Goal: Task Accomplishment & Management: Manage account settings

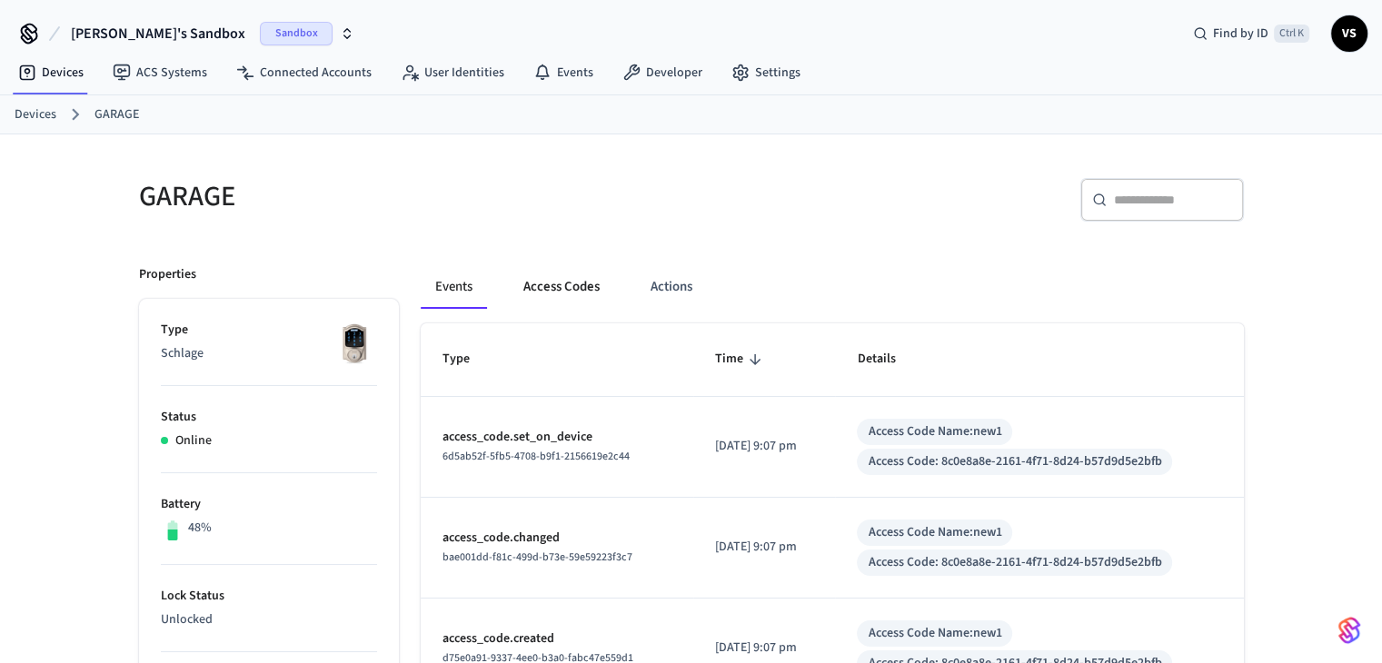
click at [575, 276] on button "Access Codes" at bounding box center [561, 287] width 105 height 44
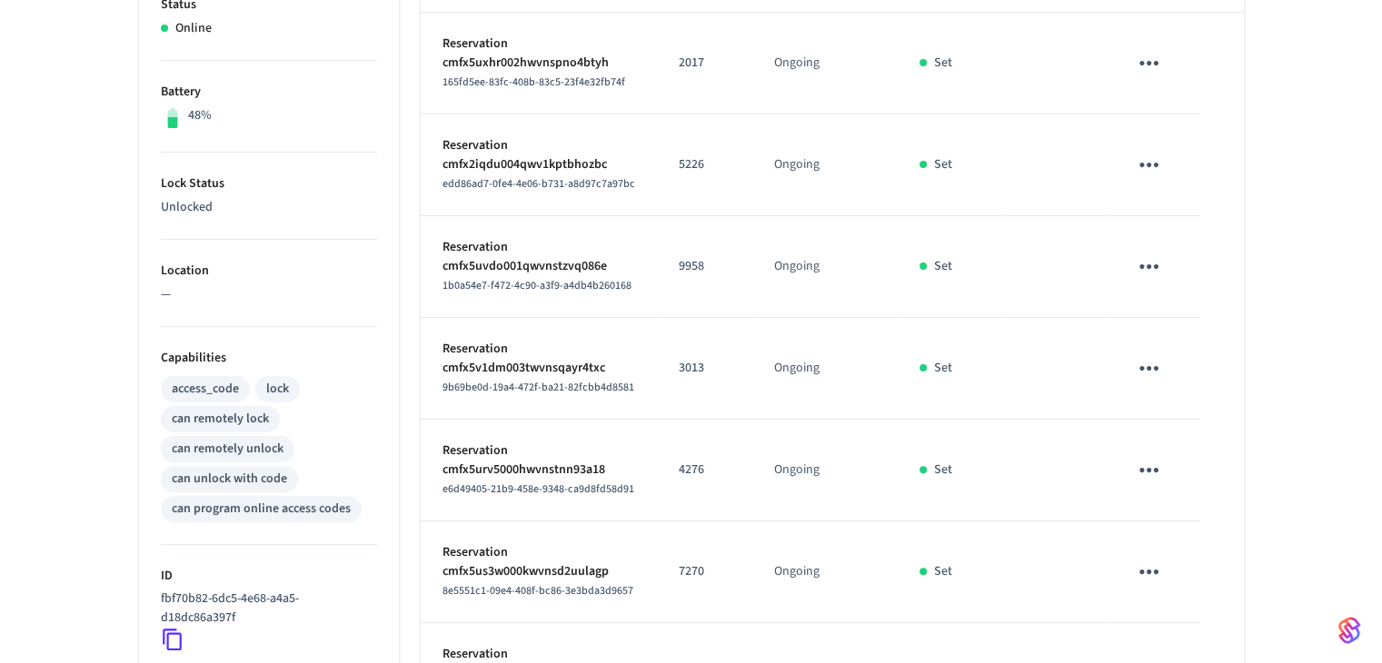
scroll to position [414, 0]
click at [1135, 48] on icon "sticky table" at bounding box center [1149, 62] width 28 height 28
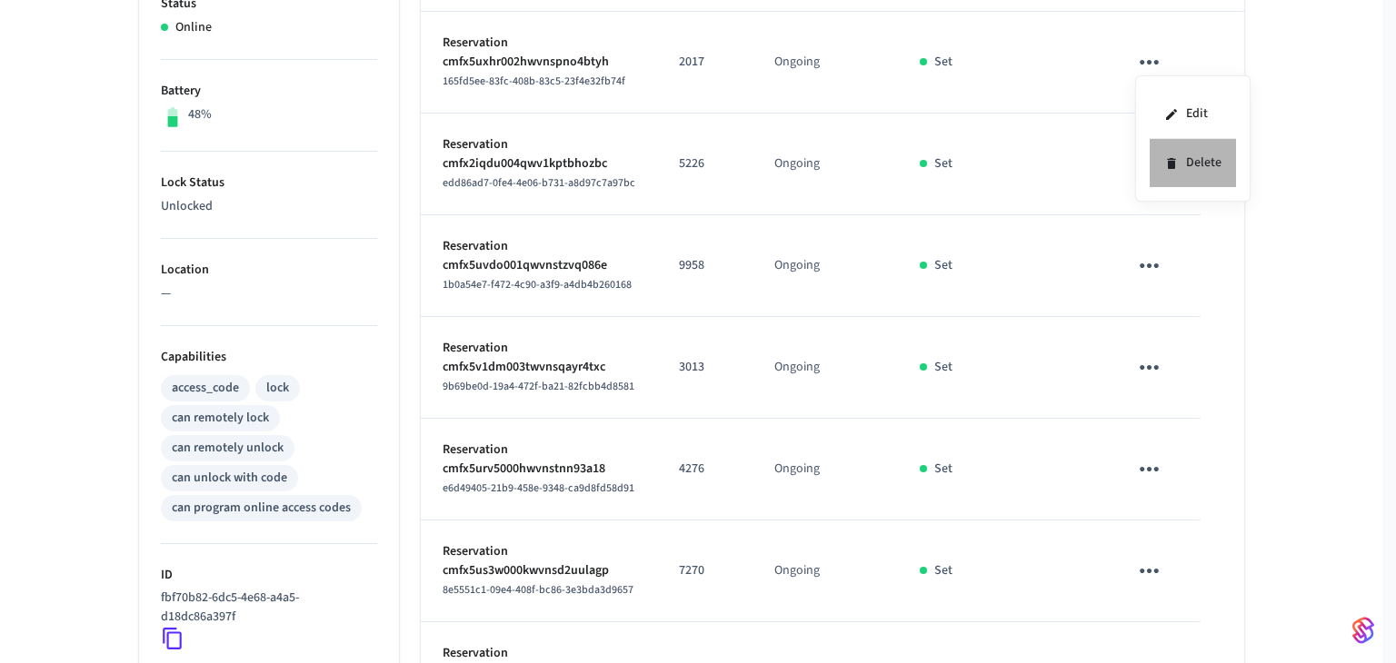
click at [1171, 157] on icon at bounding box center [1171, 163] width 15 height 15
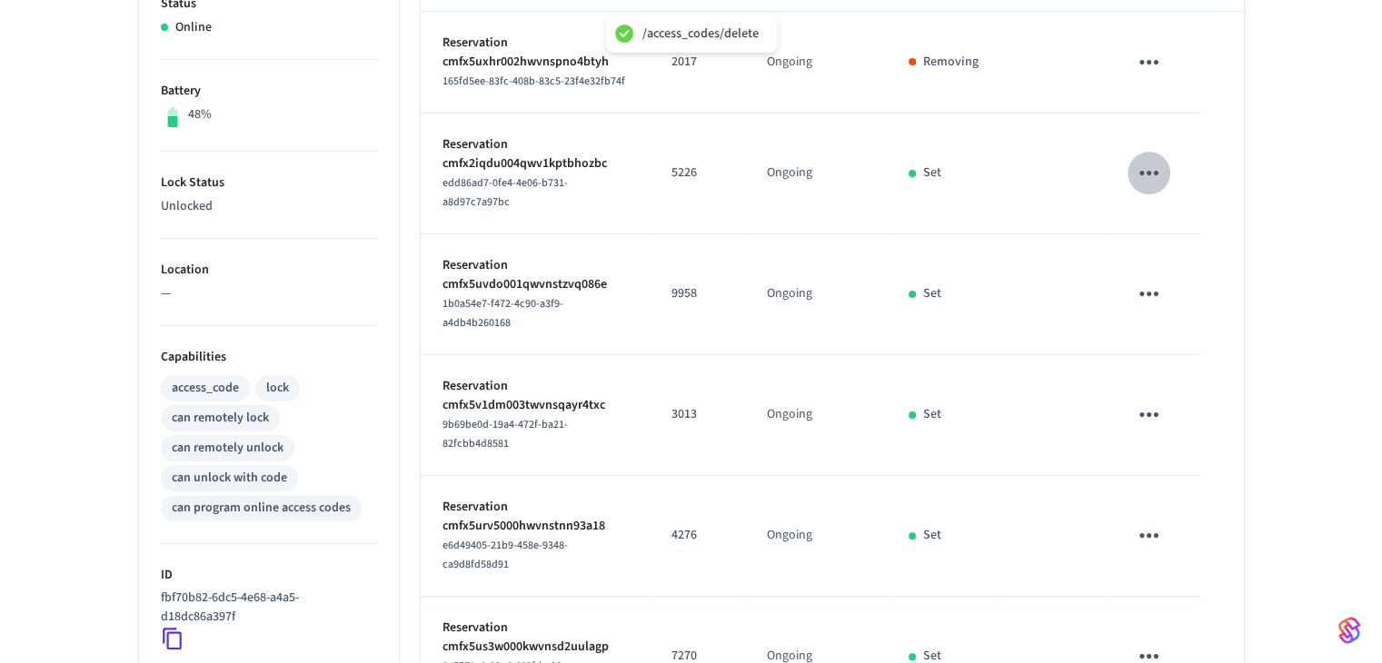
click at [1152, 186] on icon "sticky table" at bounding box center [1149, 173] width 28 height 28
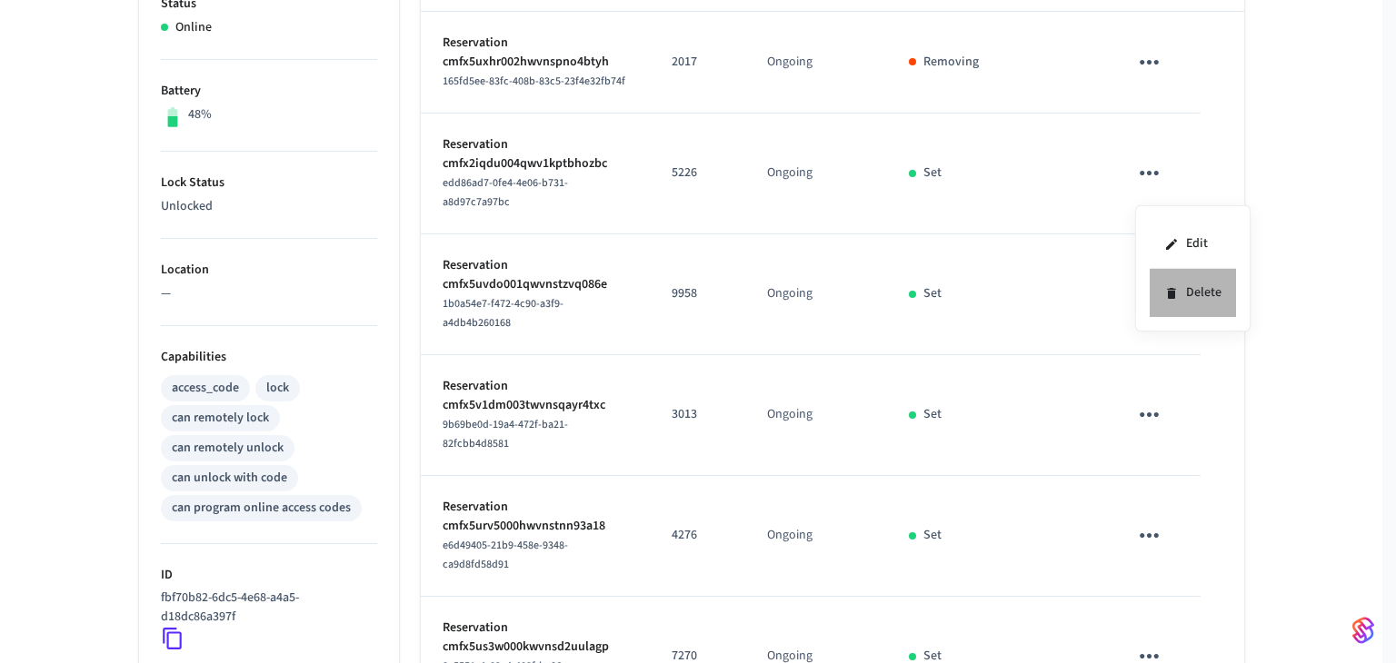
click at [1178, 288] on li "Delete" at bounding box center [1193, 293] width 86 height 48
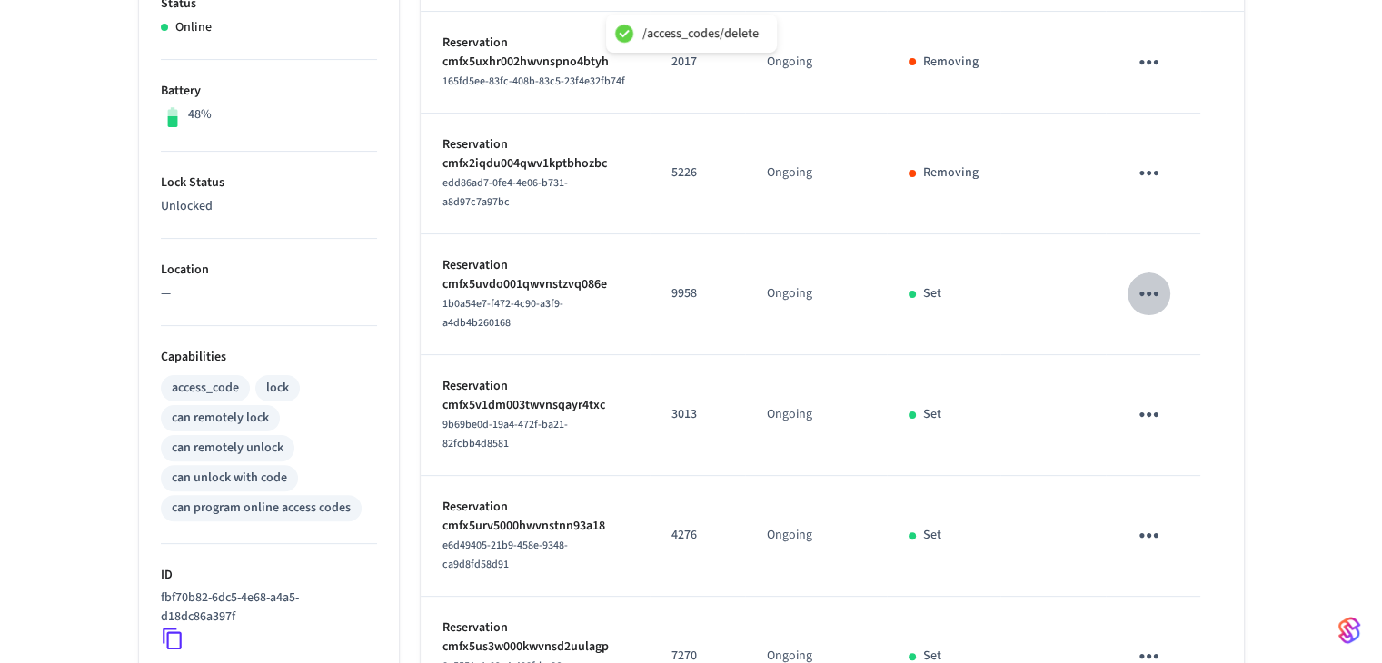
click at [1150, 294] on icon "sticky table" at bounding box center [1149, 294] width 19 height 5
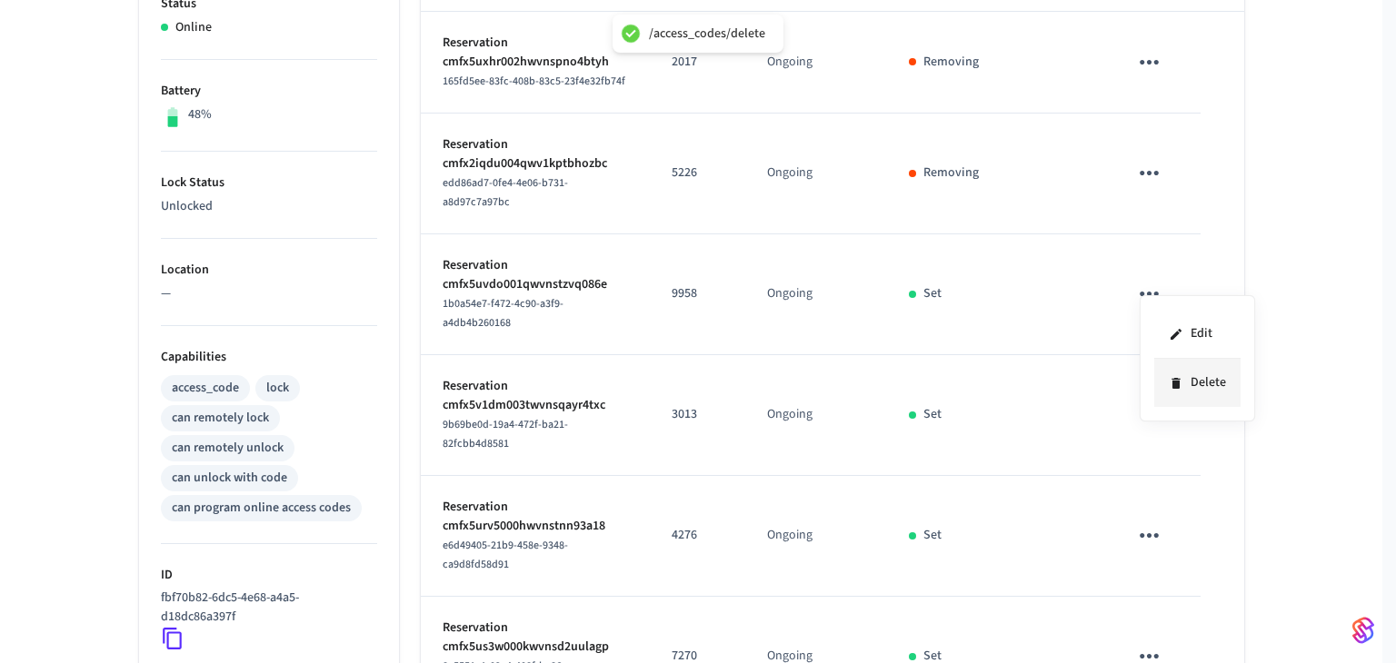
click at [1181, 382] on icon at bounding box center [1176, 383] width 15 height 15
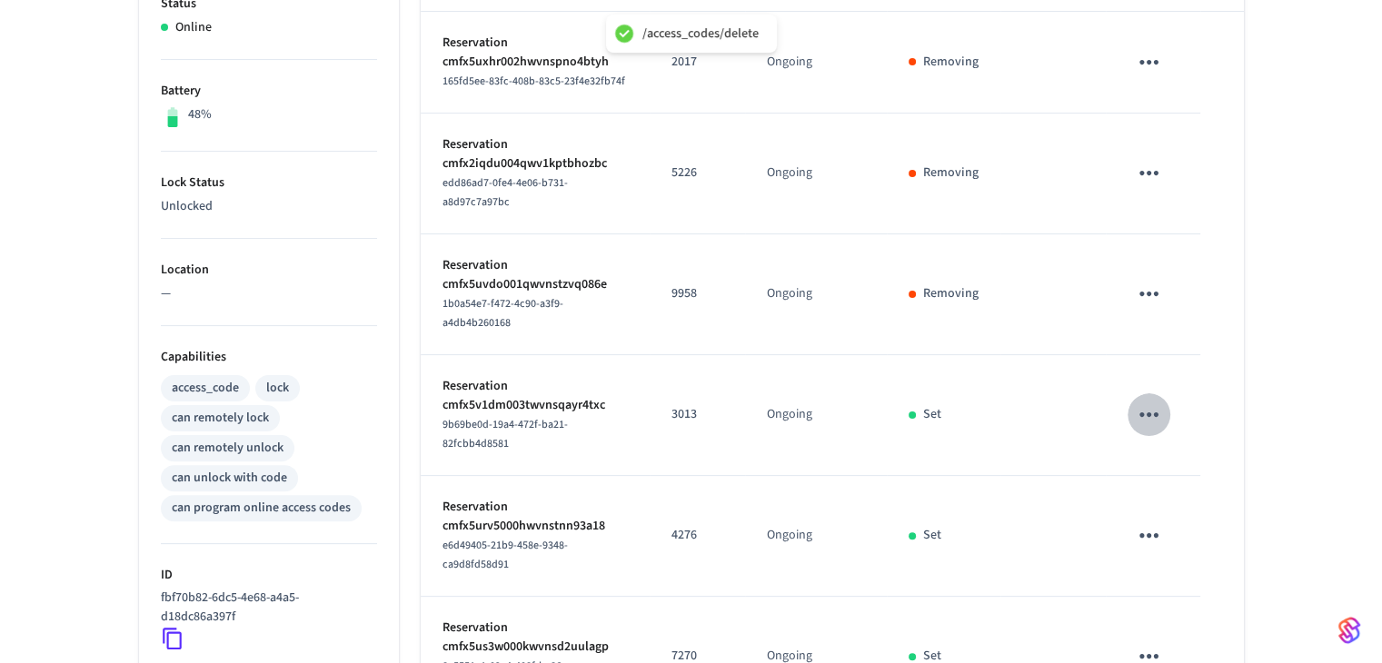
click at [1138, 405] on icon "sticky table" at bounding box center [1149, 415] width 28 height 28
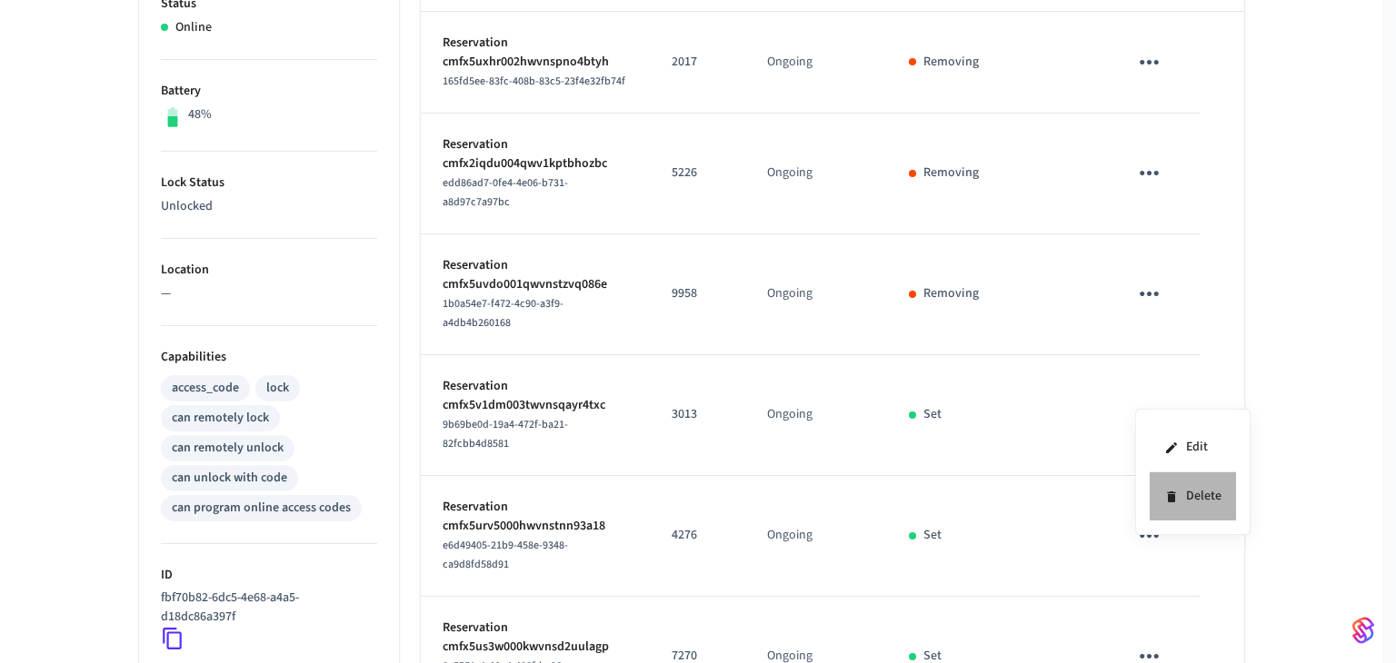
click at [1201, 506] on li "Delete" at bounding box center [1193, 497] width 86 height 48
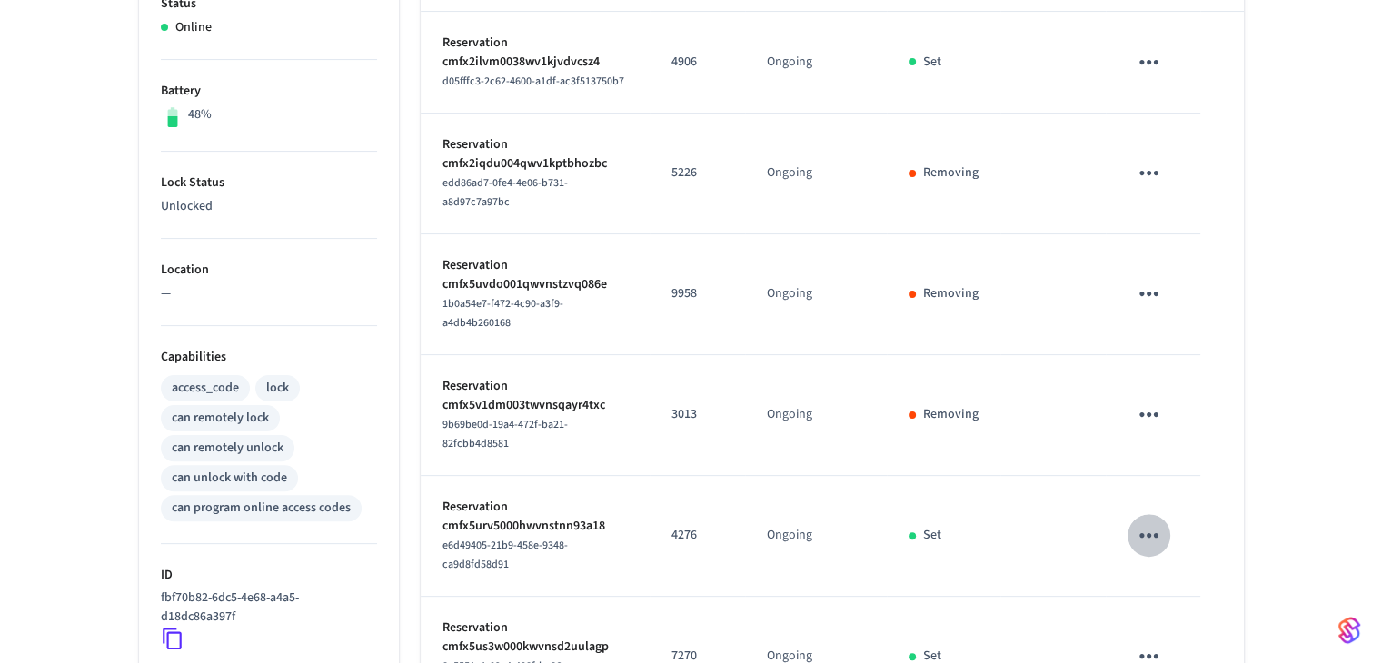
click at [1146, 522] on icon "sticky table" at bounding box center [1149, 536] width 28 height 28
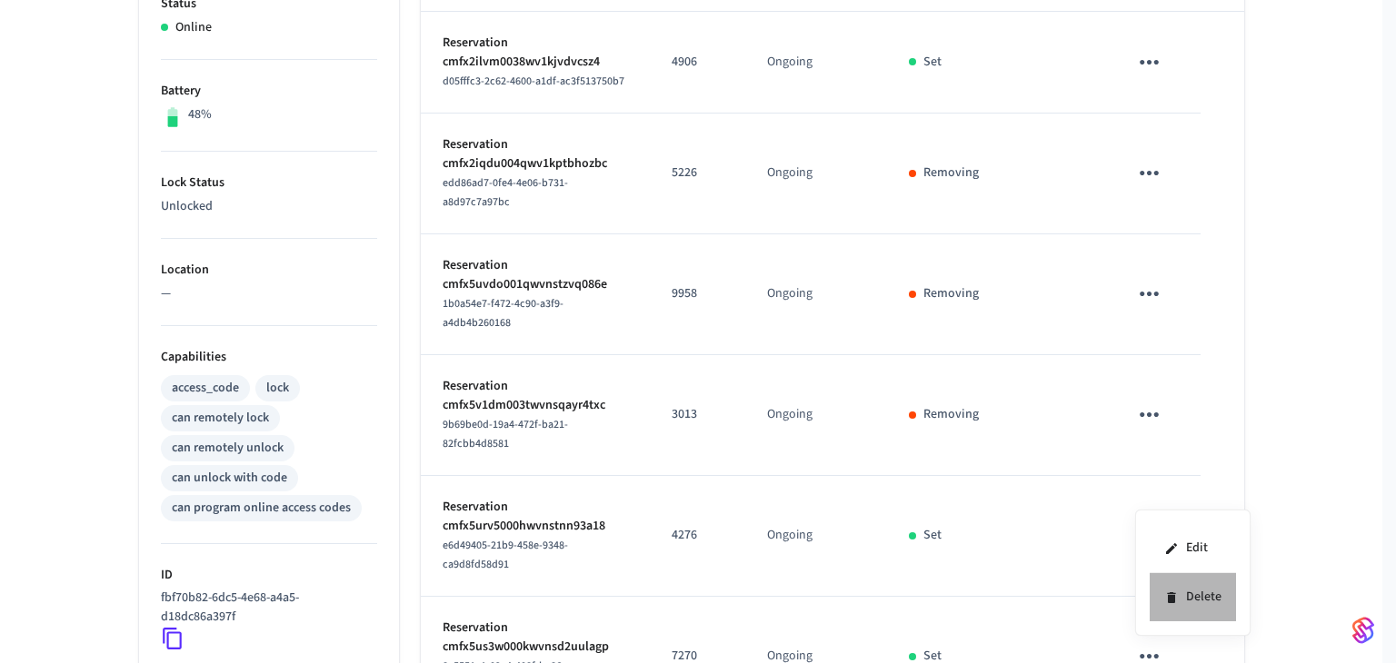
click at [1190, 603] on li "Delete" at bounding box center [1193, 597] width 86 height 48
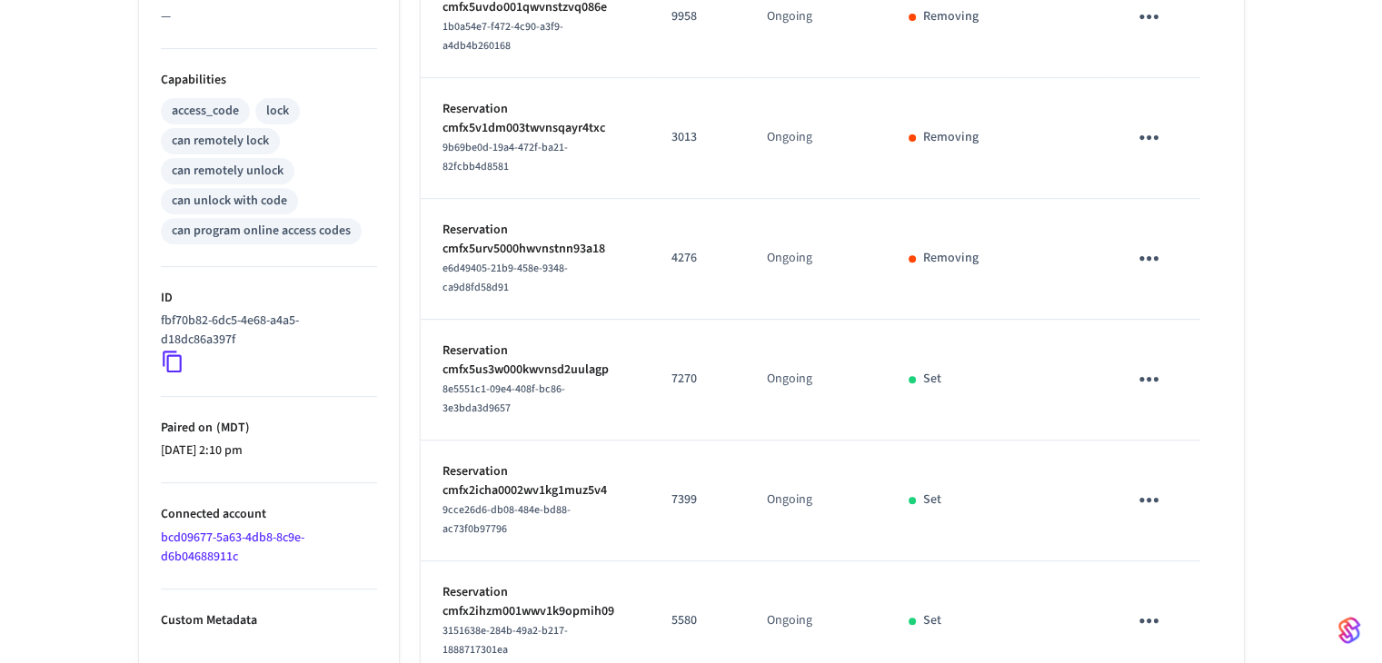
scroll to position [850, 0]
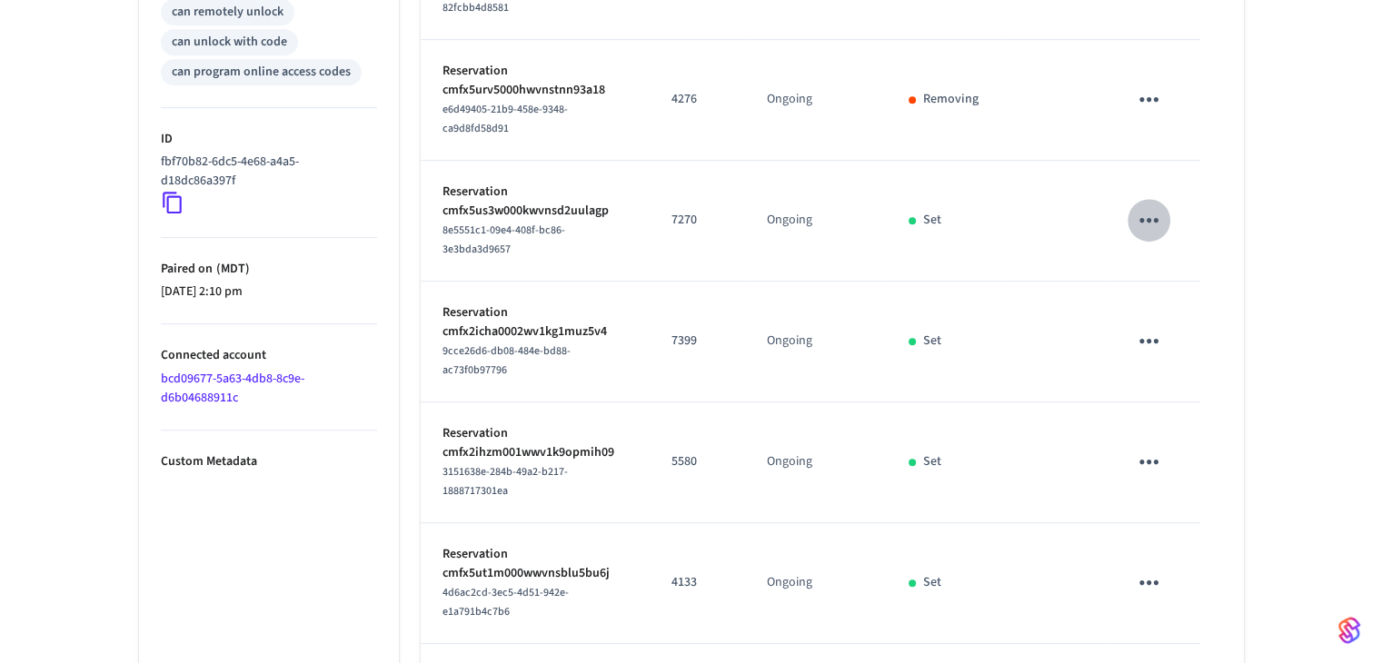
click at [1165, 199] on button "sticky table" at bounding box center [1149, 220] width 43 height 43
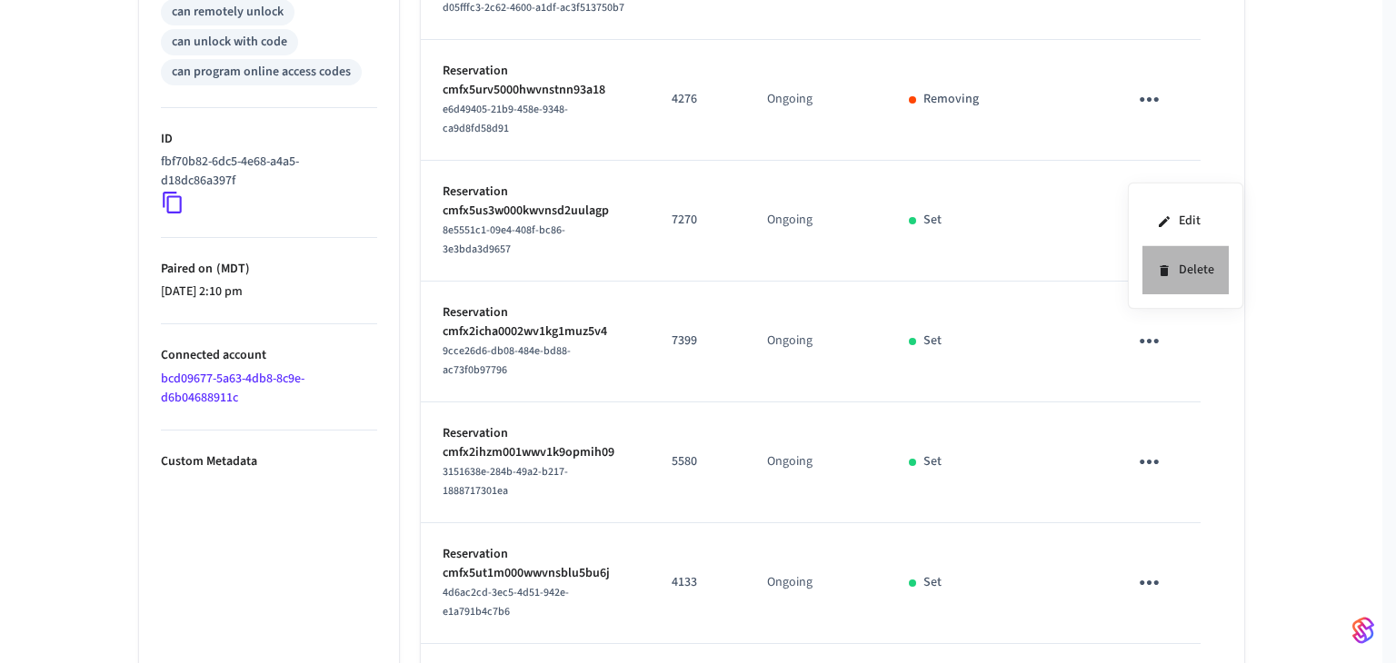
click at [1198, 281] on li "Delete" at bounding box center [1185, 270] width 86 height 48
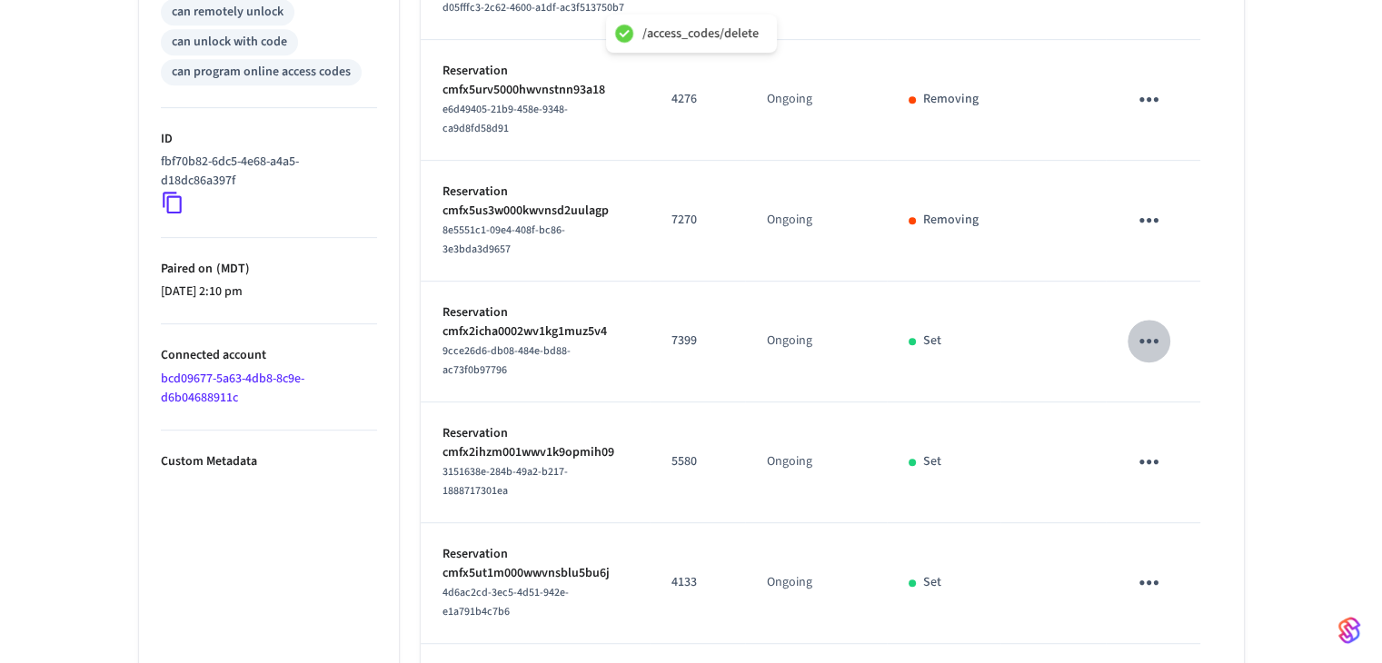
click at [1160, 327] on icon "sticky table" at bounding box center [1149, 341] width 28 height 28
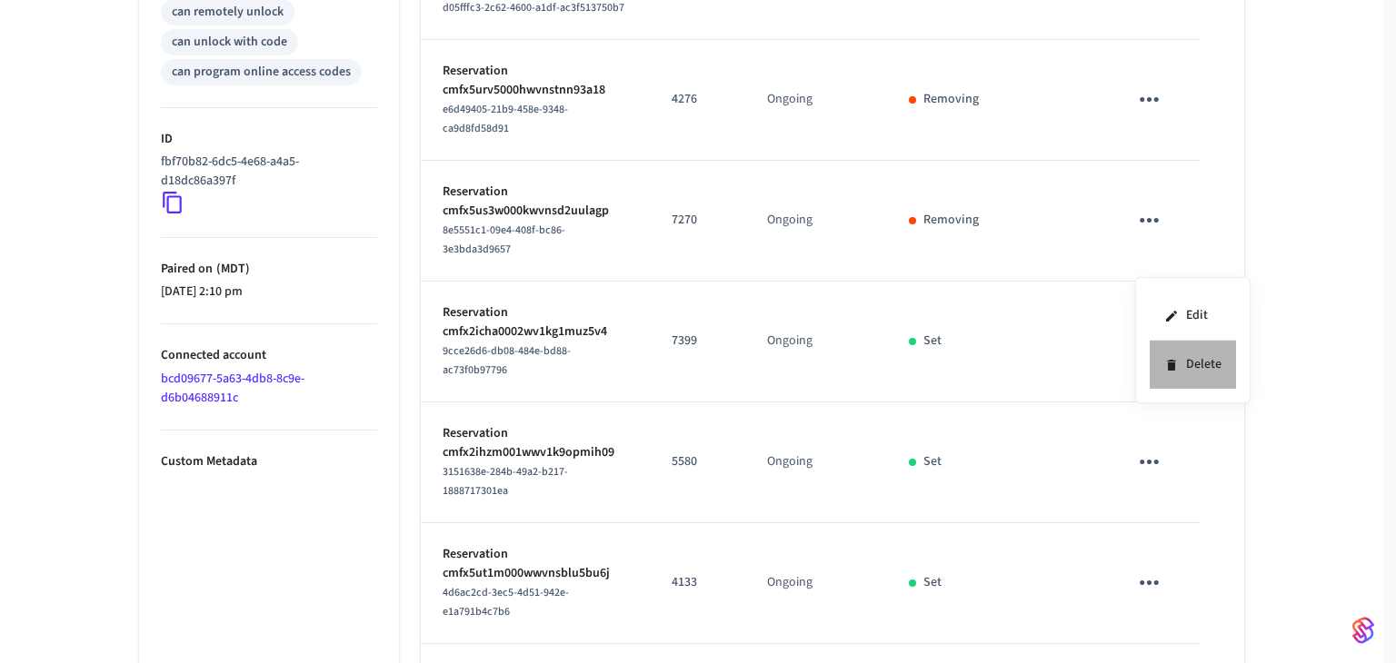
click at [1185, 354] on li "Delete" at bounding box center [1193, 365] width 86 height 48
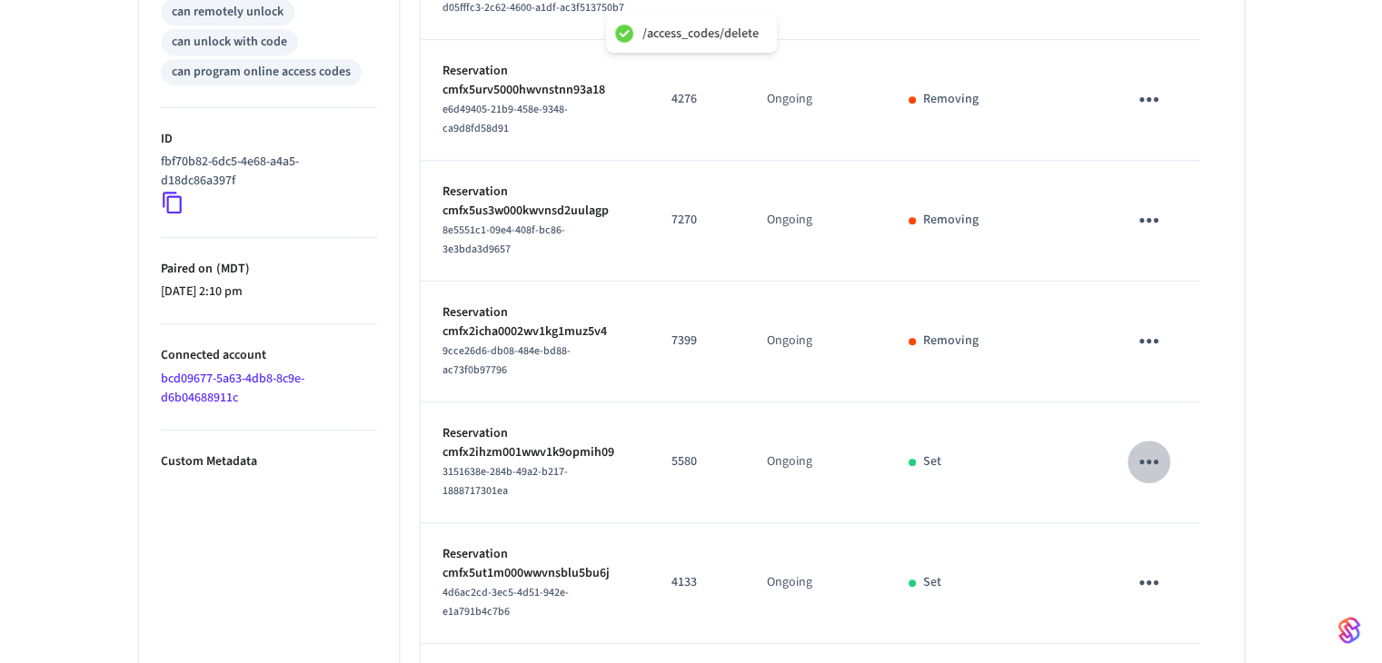
click at [1132, 441] on button "sticky table" at bounding box center [1149, 462] width 43 height 43
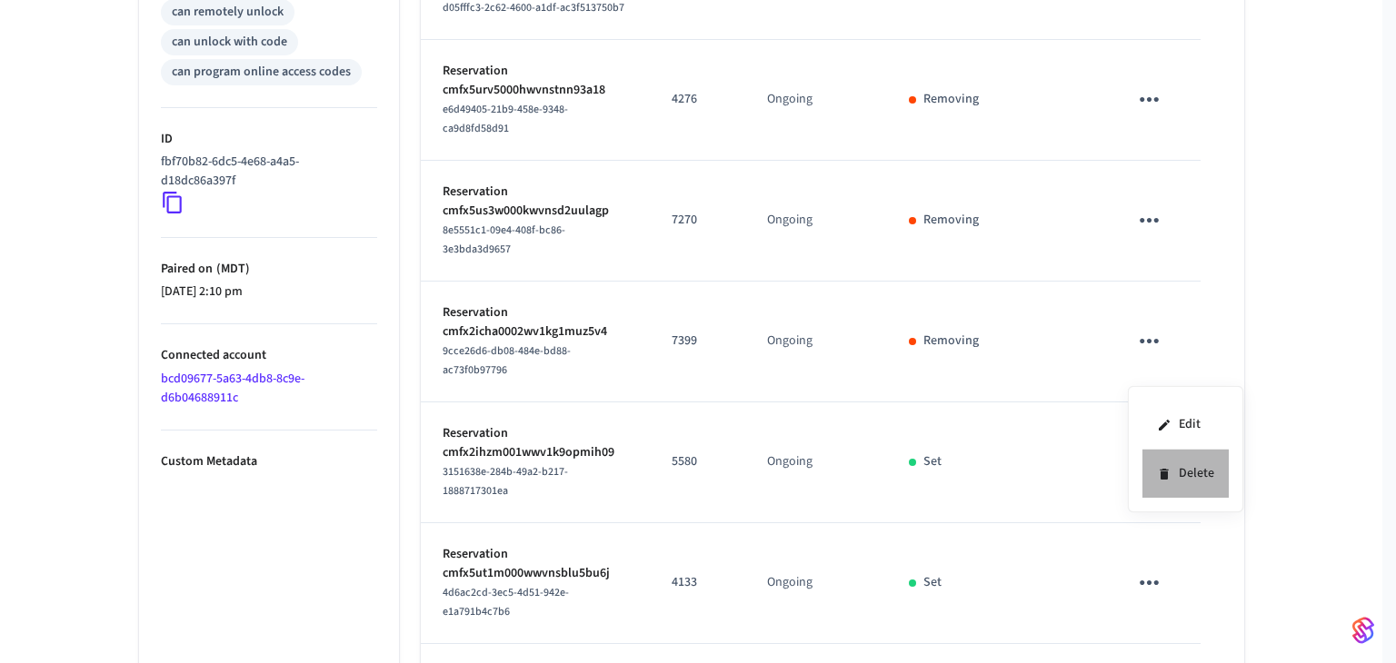
click at [1175, 466] on li "Delete" at bounding box center [1185, 474] width 86 height 48
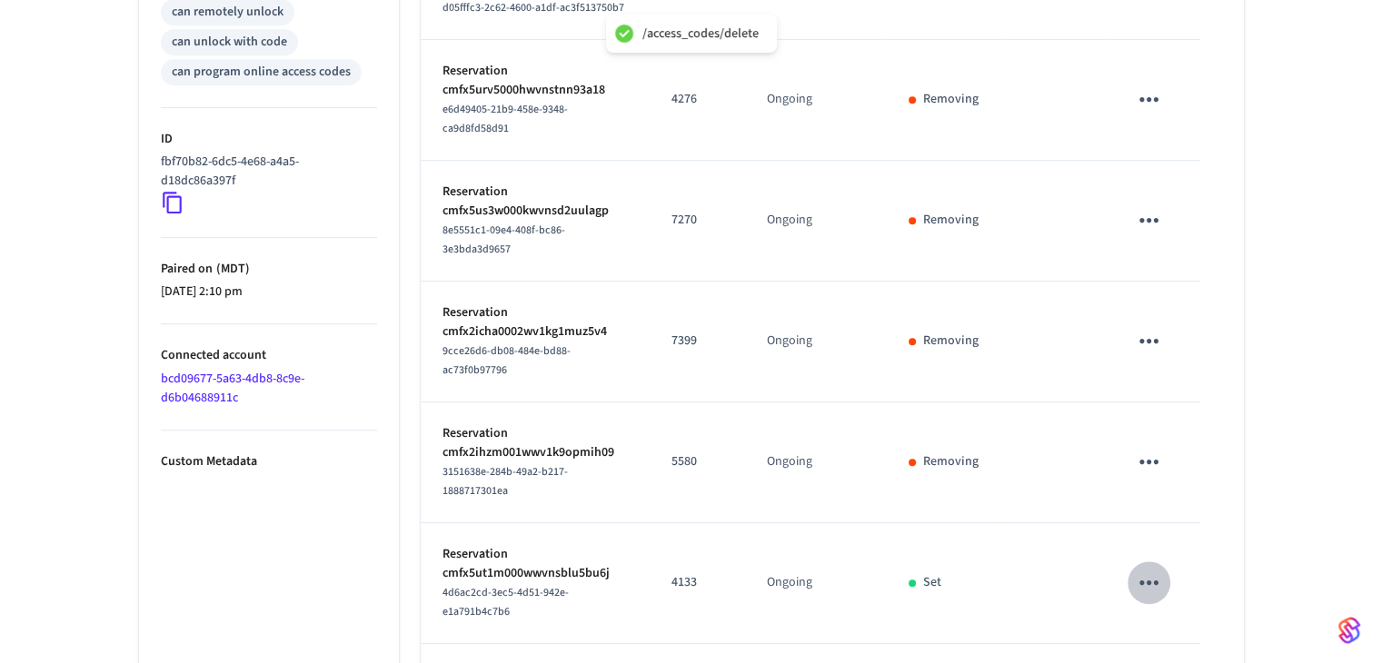
click at [1152, 569] on icon "sticky table" at bounding box center [1149, 583] width 28 height 28
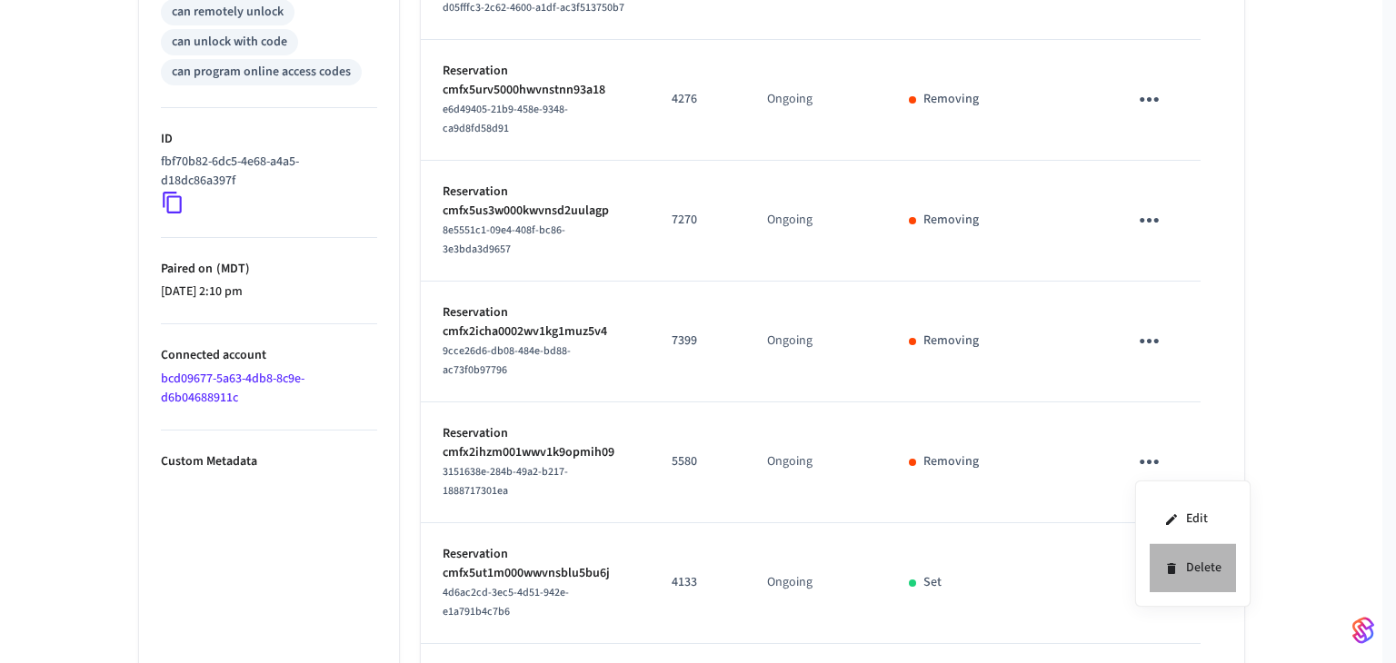
click at [1179, 565] on li "Delete" at bounding box center [1193, 568] width 86 height 48
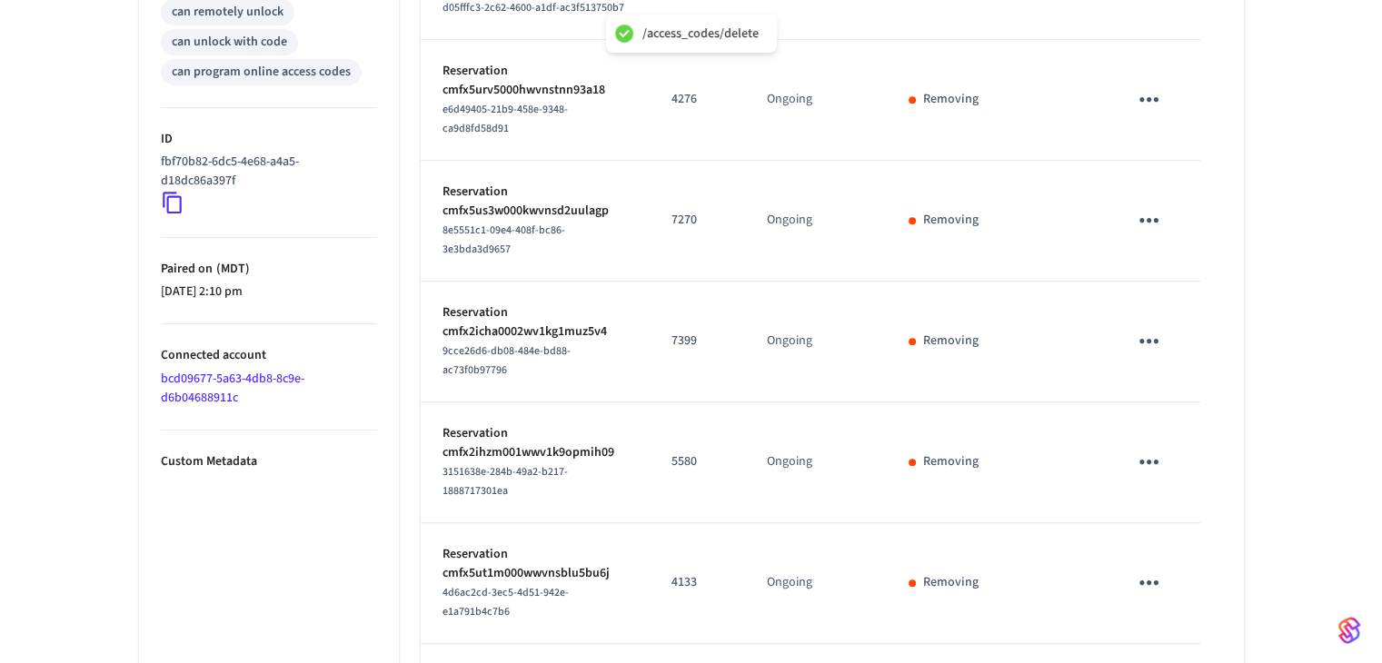
scroll to position [893, 0]
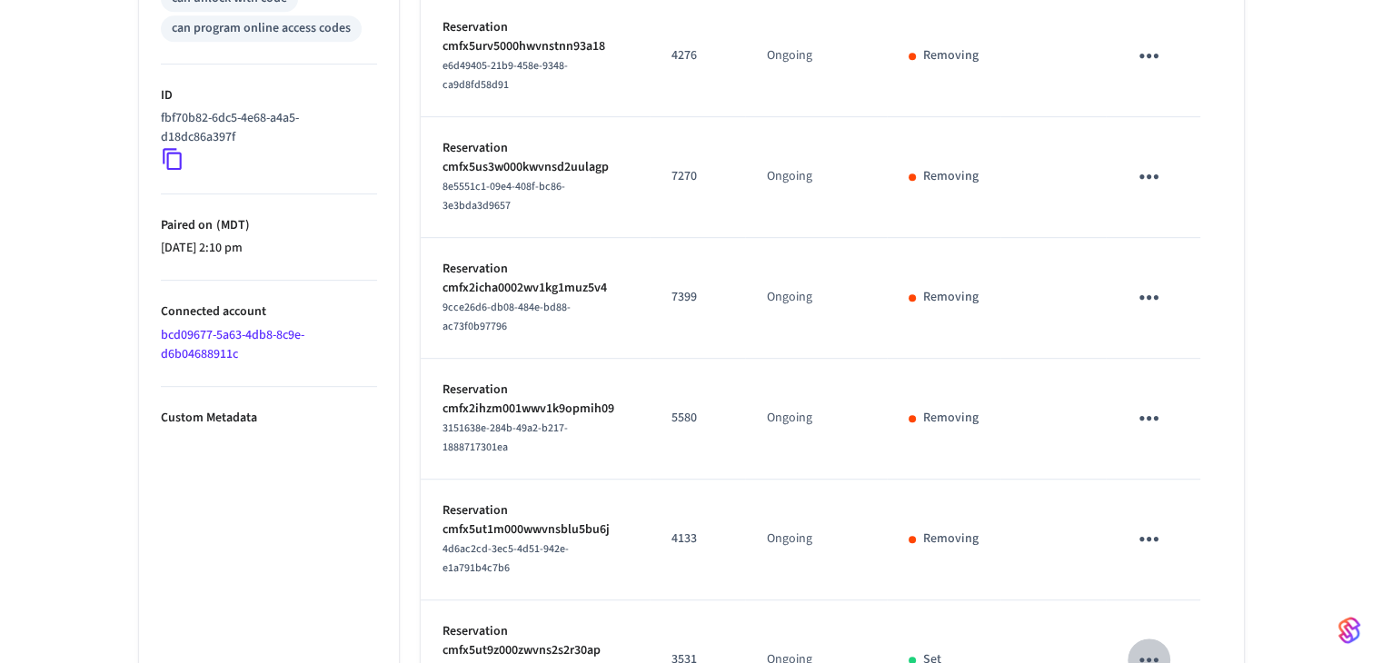
click at [1161, 646] on icon "sticky table" at bounding box center [1149, 660] width 28 height 28
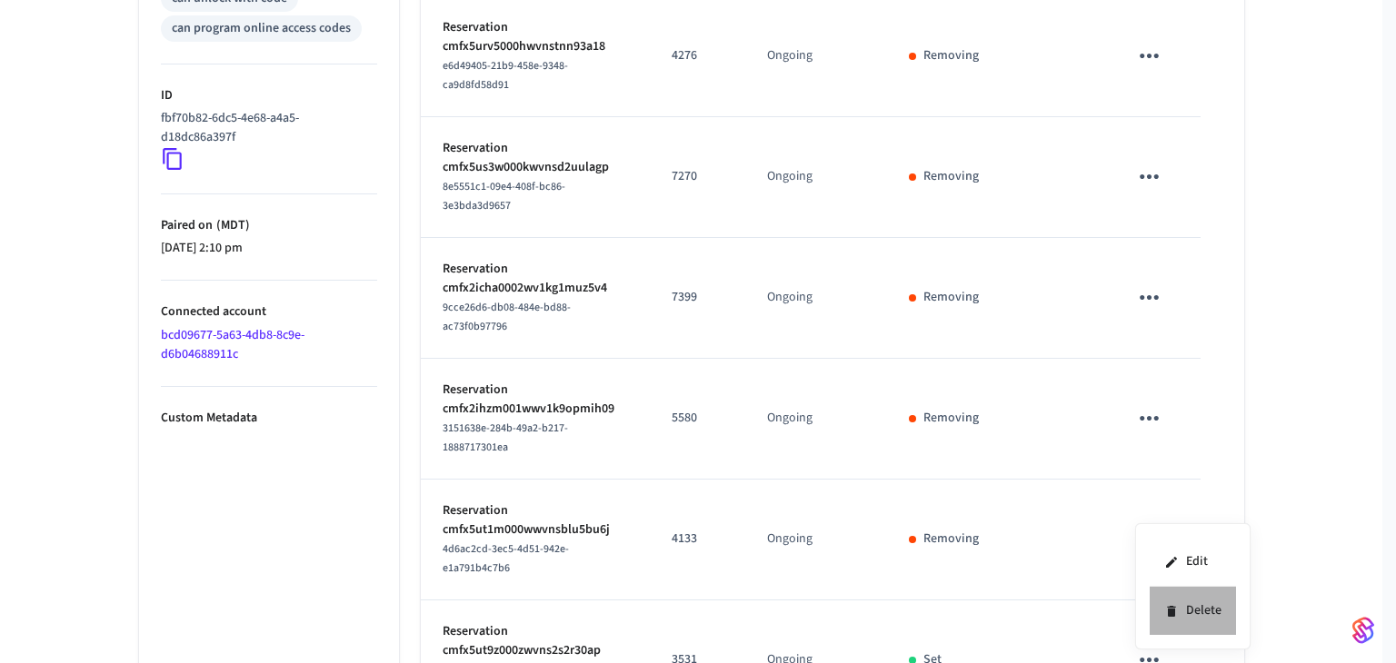
click at [1184, 607] on li "Delete" at bounding box center [1193, 611] width 86 height 48
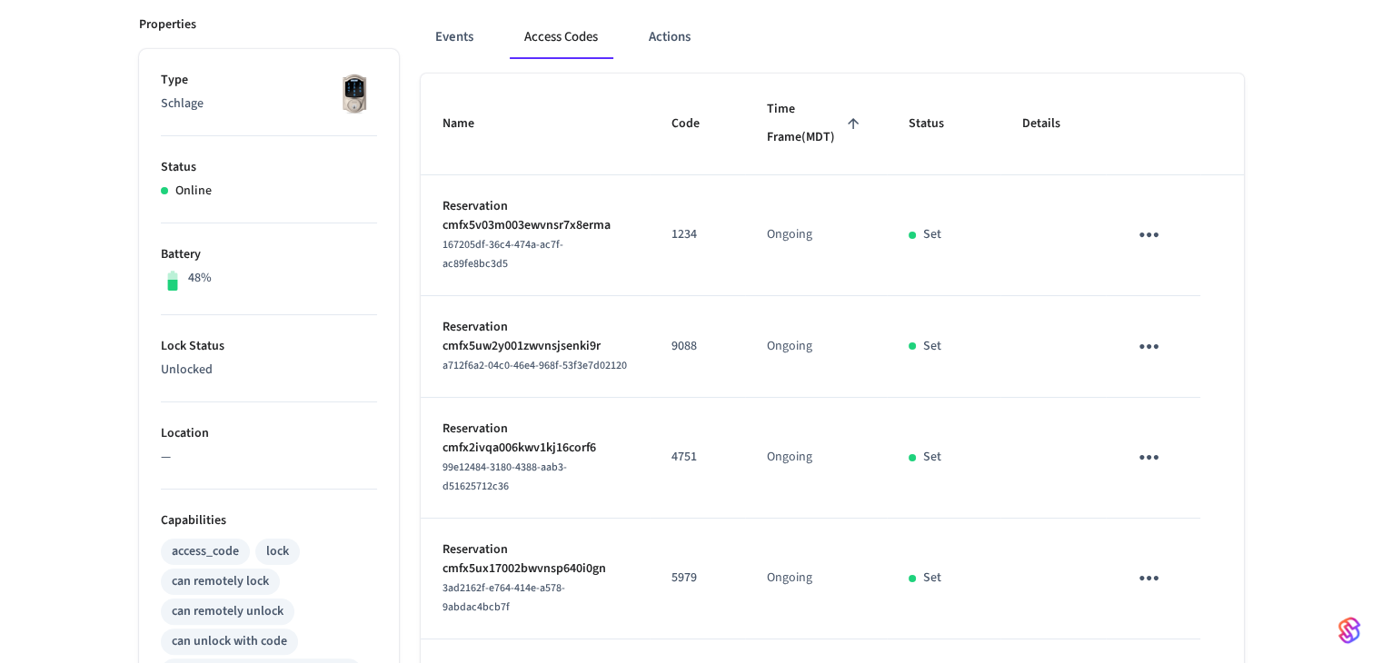
scroll to position [244, 0]
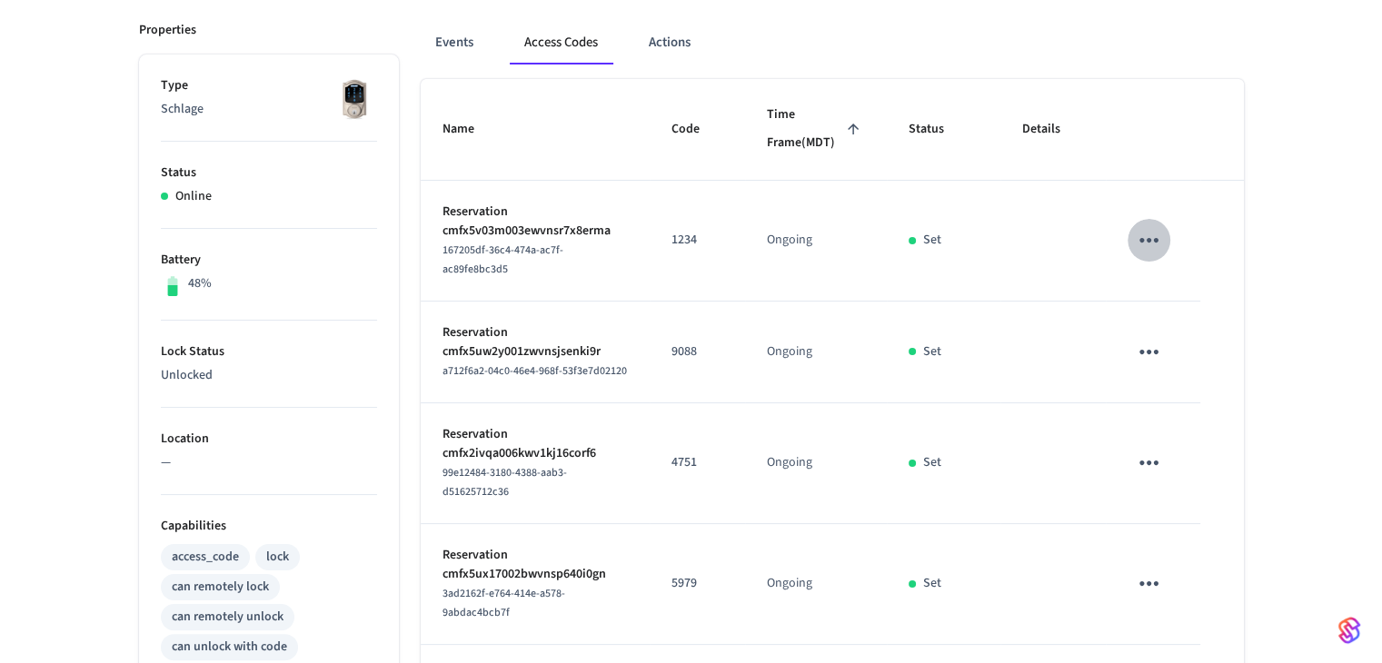
click at [1131, 253] on button "sticky table" at bounding box center [1149, 240] width 43 height 43
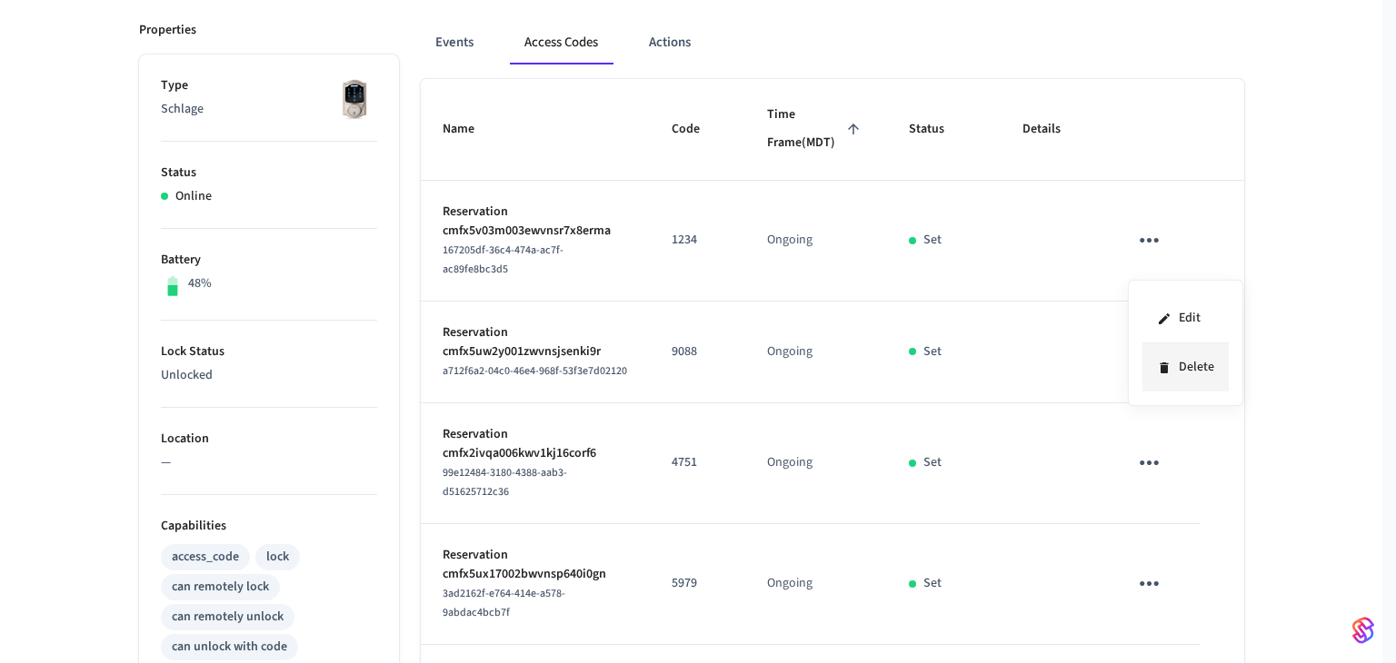
click at [1174, 349] on li "Delete" at bounding box center [1185, 368] width 86 height 48
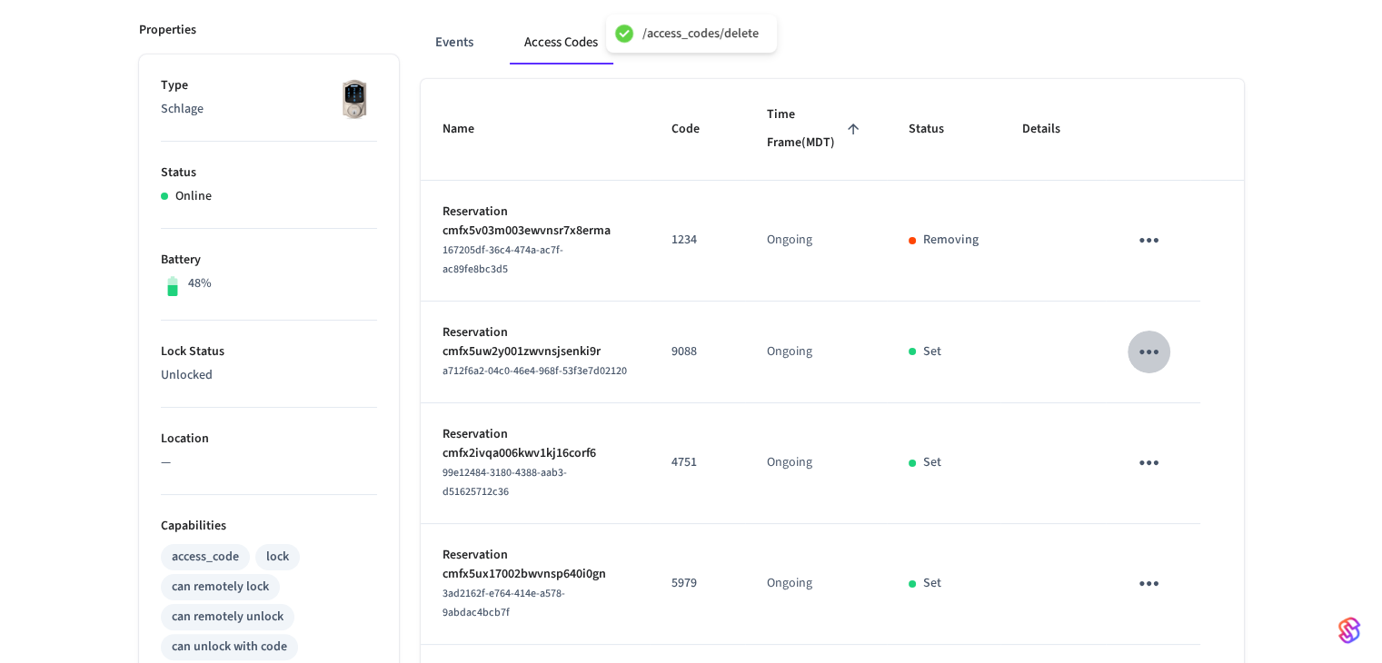
click at [1157, 354] on icon "sticky table" at bounding box center [1149, 352] width 19 height 5
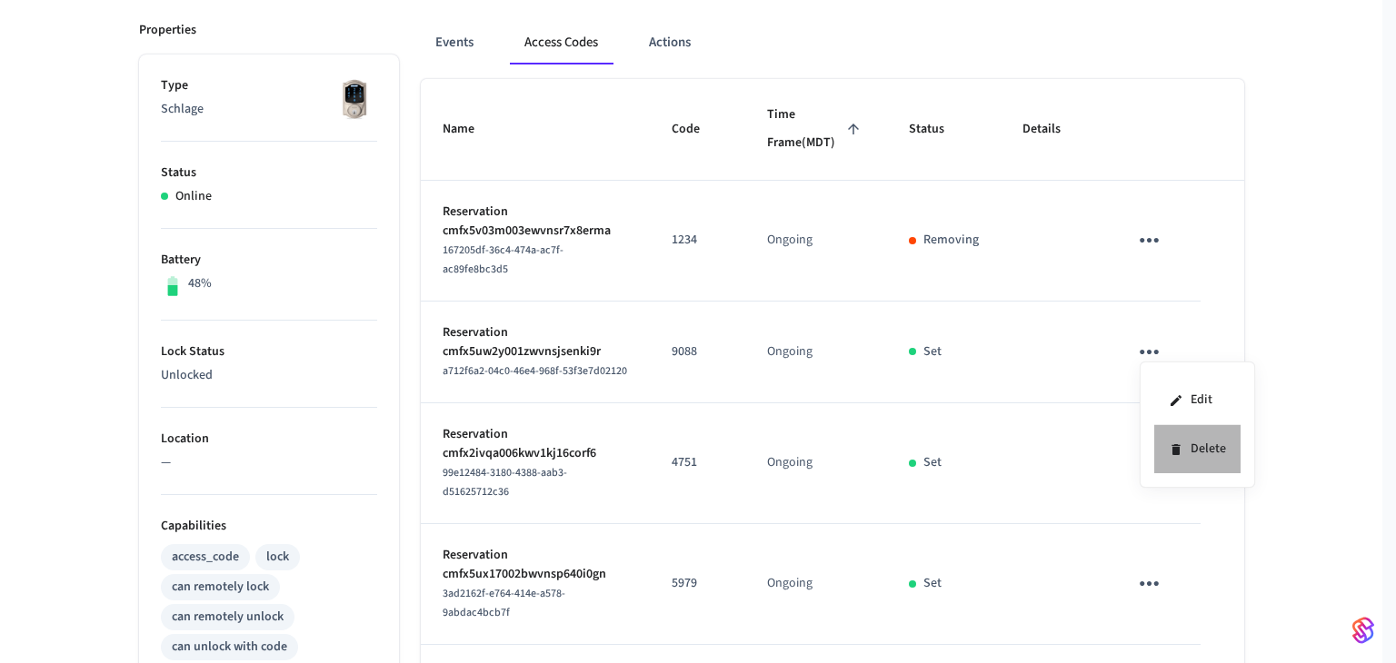
click at [1194, 444] on li "Delete" at bounding box center [1197, 449] width 86 height 48
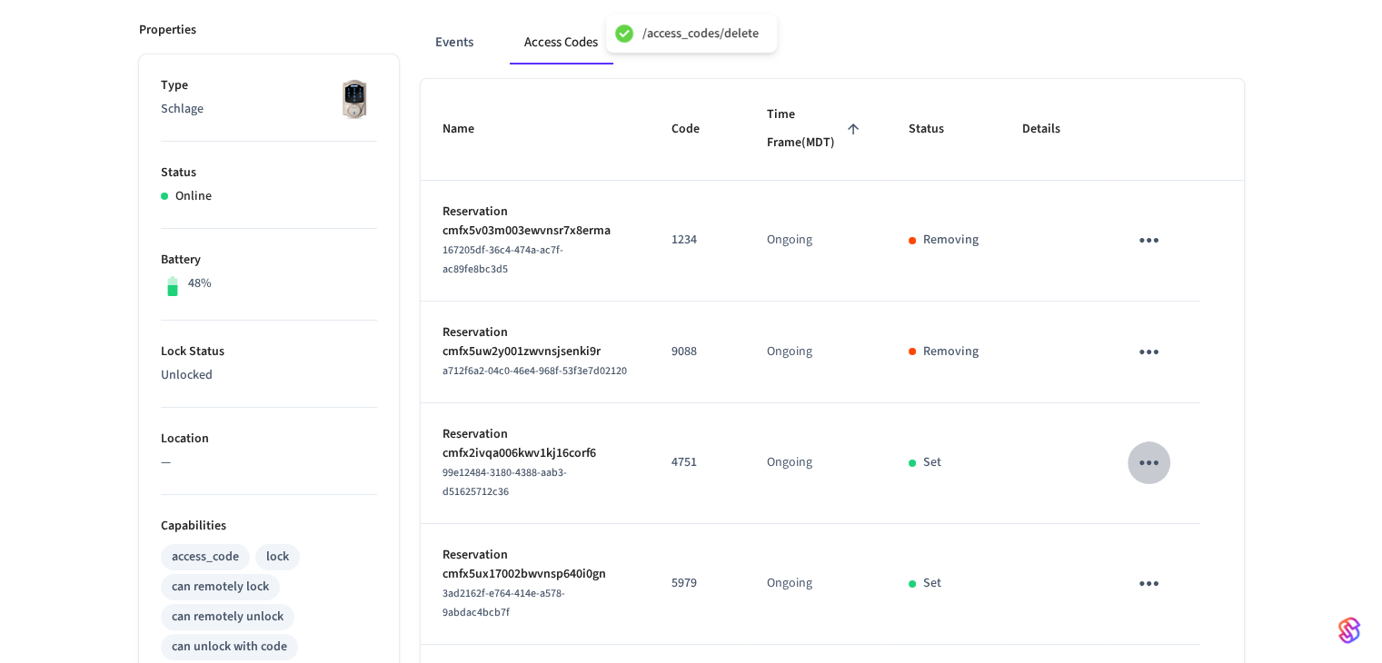
click at [1141, 463] on icon "sticky table" at bounding box center [1149, 463] width 28 height 28
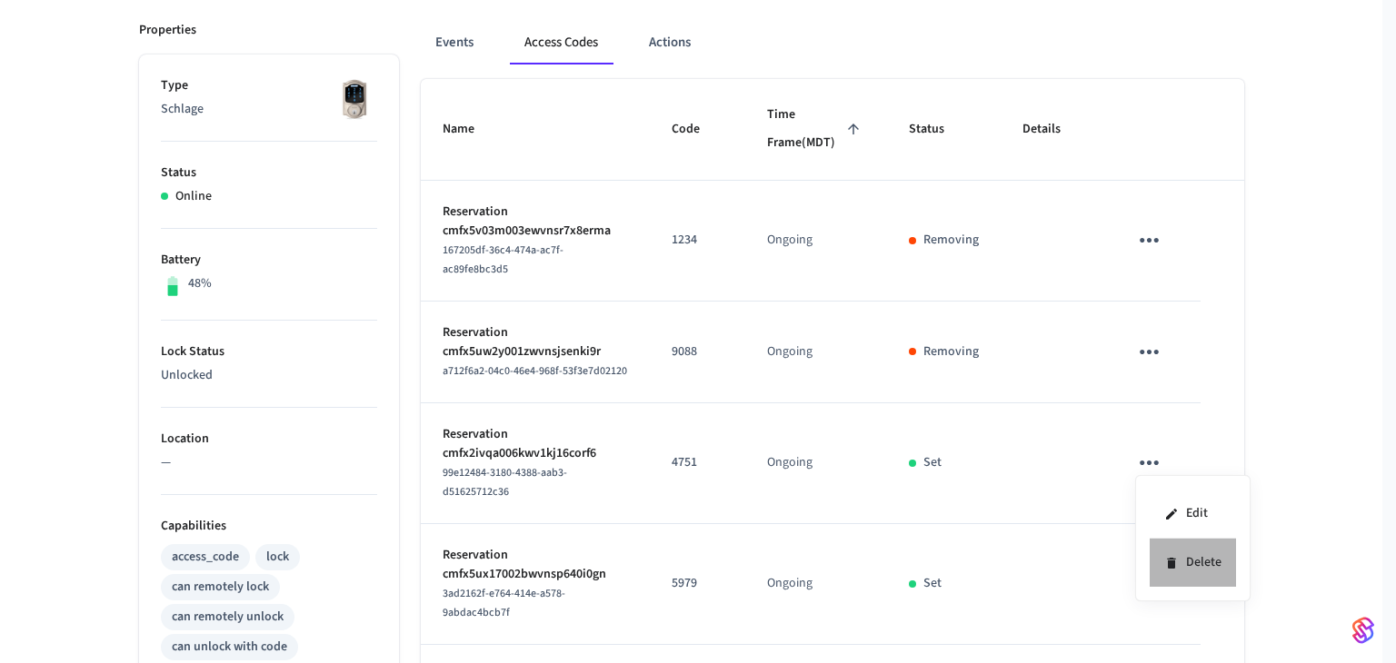
click at [1214, 561] on li "Delete" at bounding box center [1193, 563] width 86 height 48
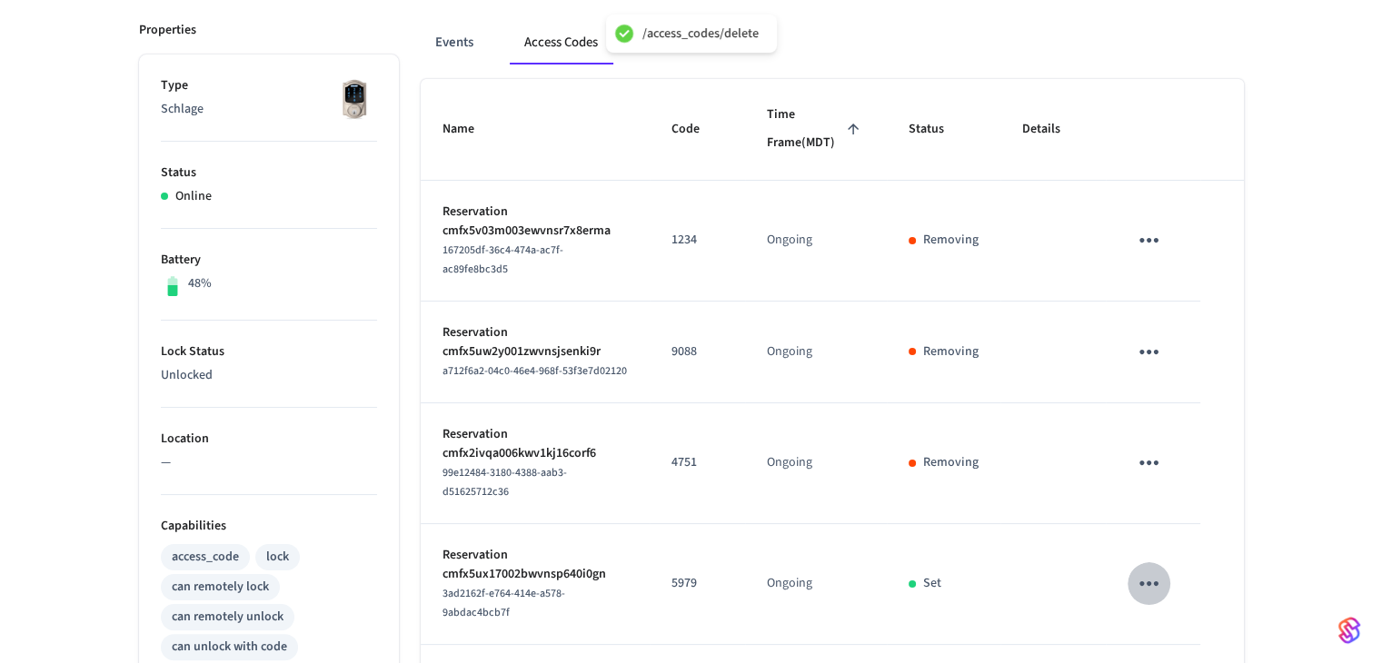
click at [1158, 582] on icon "sticky table" at bounding box center [1149, 584] width 19 height 5
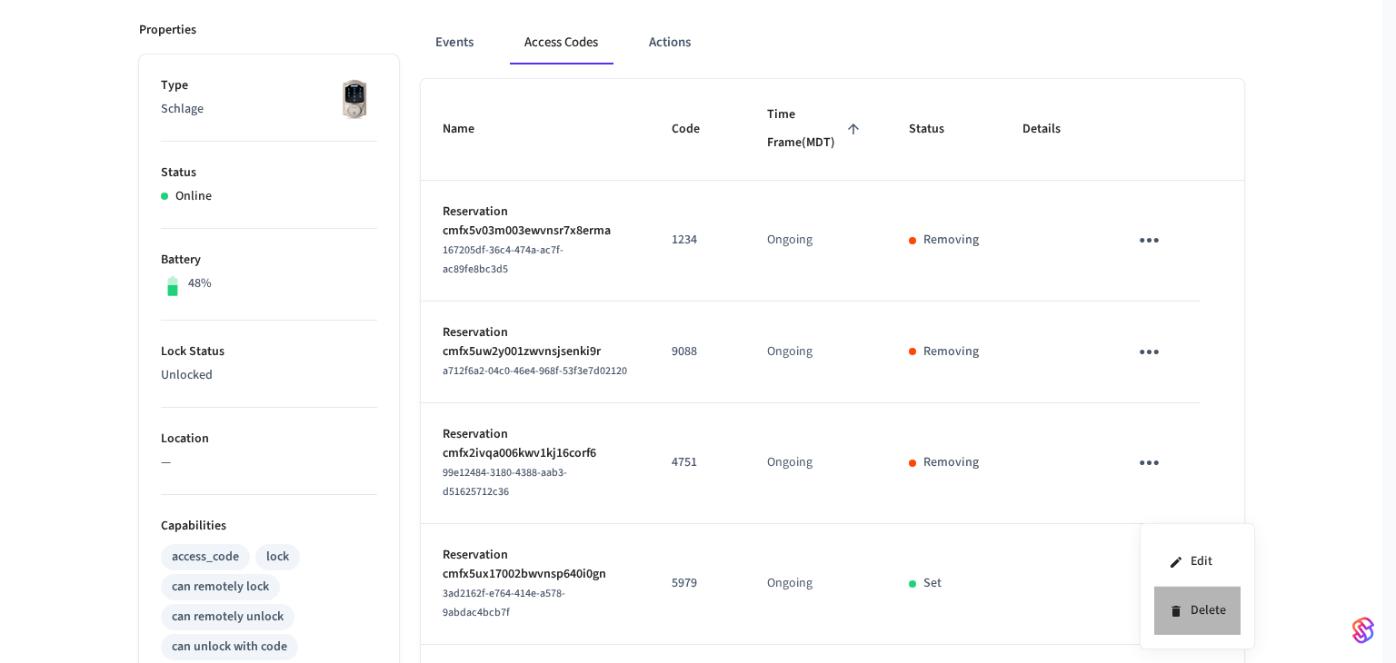
click at [1215, 619] on li "Delete" at bounding box center [1197, 611] width 86 height 48
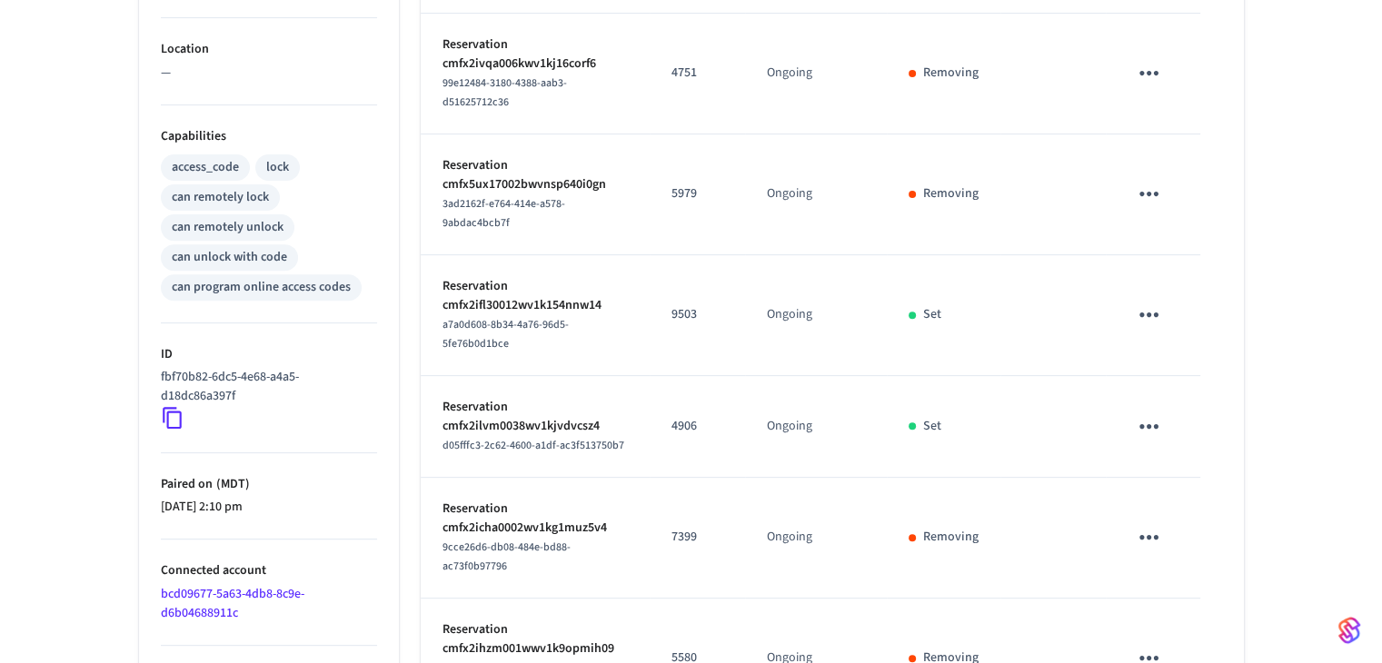
scroll to position [635, 0]
click at [1143, 300] on icon "sticky table" at bounding box center [1149, 314] width 28 height 28
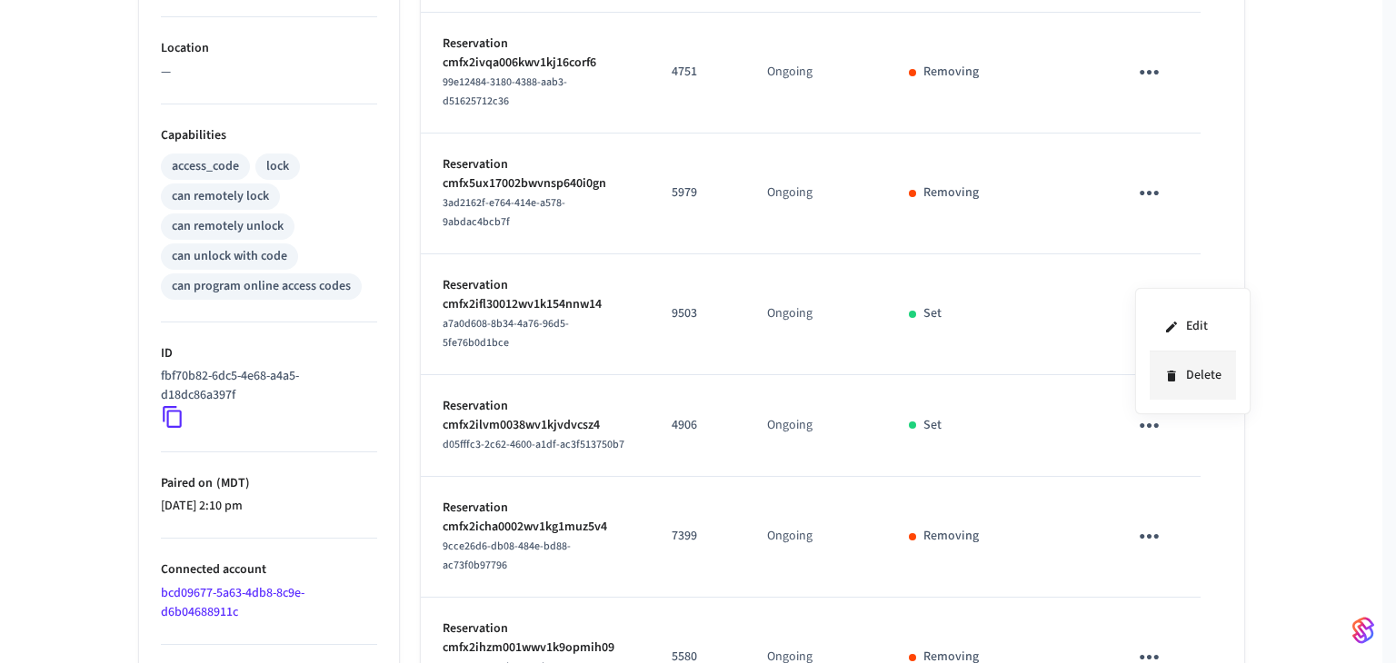
click at [1174, 372] on icon at bounding box center [1171, 376] width 8 height 11
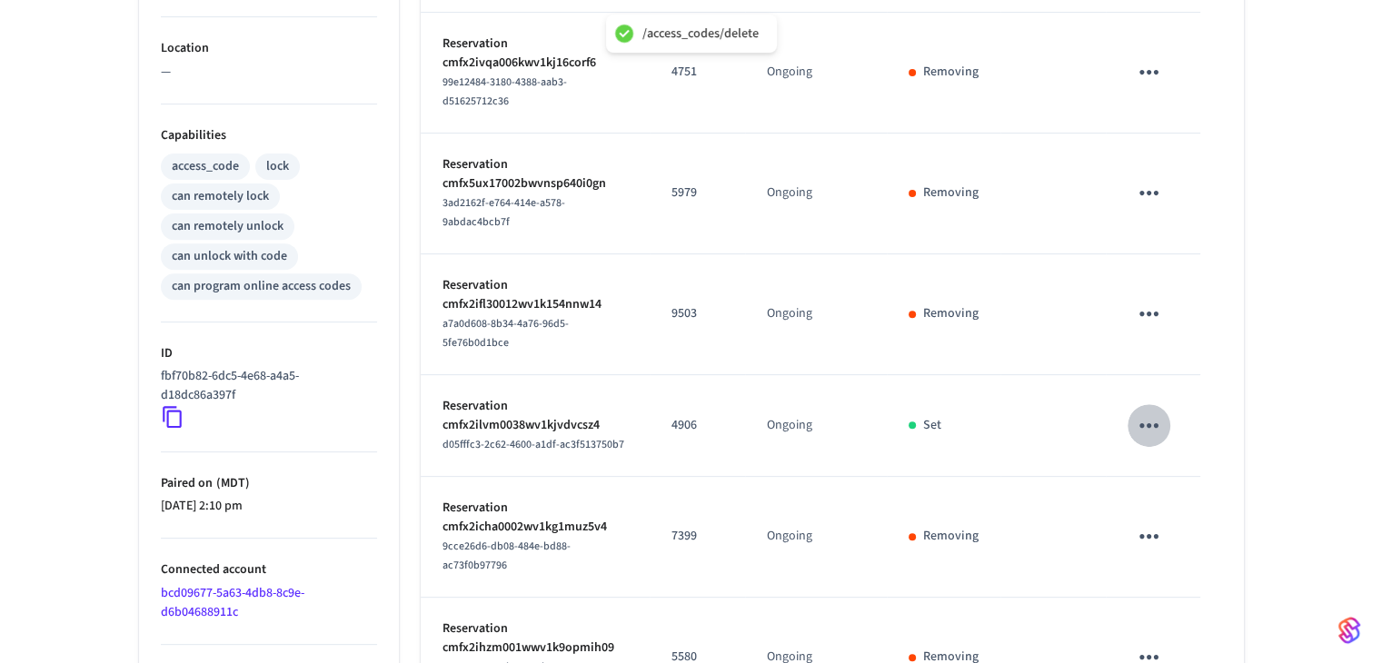
click at [1157, 412] on icon "sticky table" at bounding box center [1149, 426] width 28 height 28
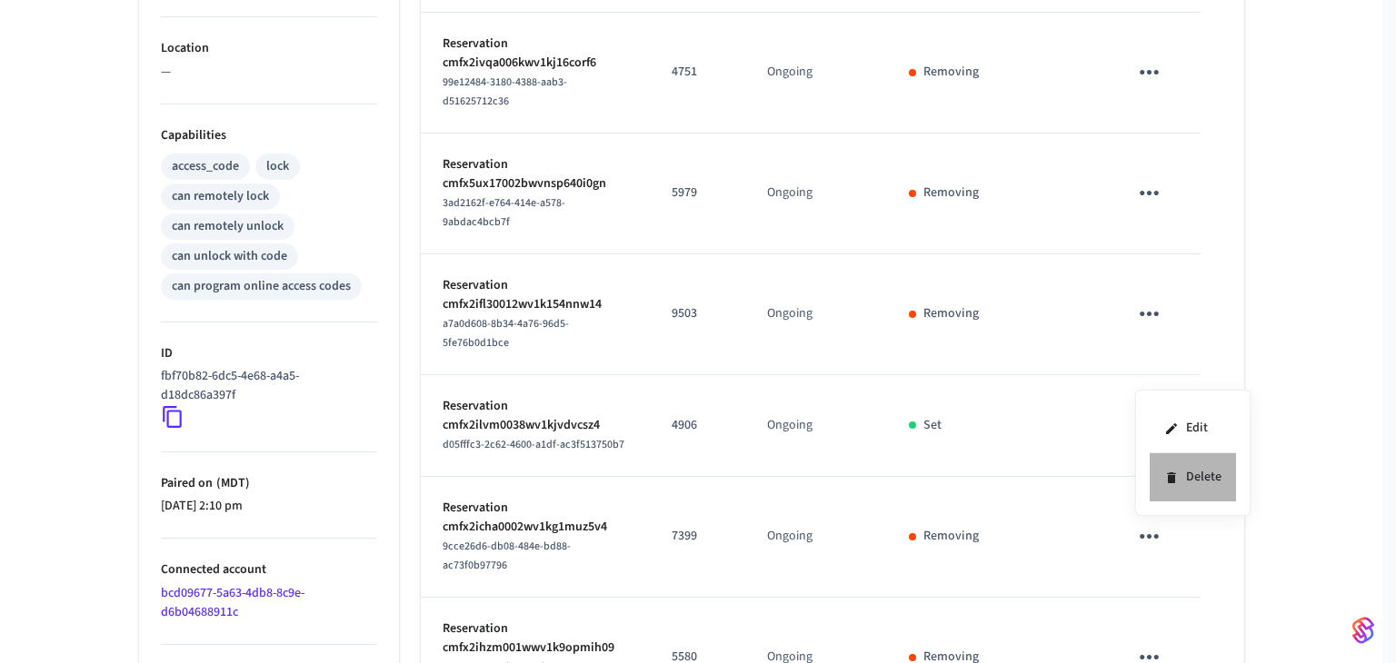
click at [1213, 466] on li "Delete" at bounding box center [1193, 477] width 86 height 48
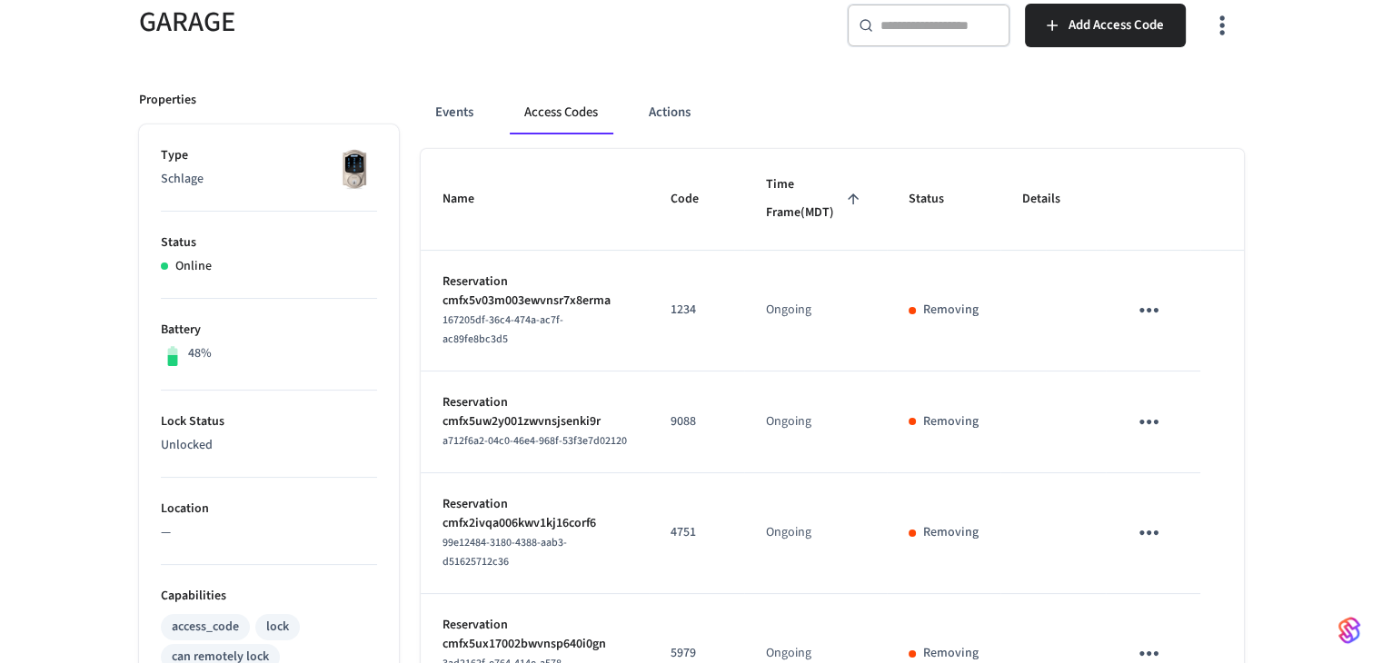
scroll to position [174, 0]
click at [1315, 345] on div "GARAGE ​ ​ Add Access Code Properties Type Schlage Status Online Battery 48% Lo…" at bounding box center [691, 567] width 1382 height 1213
